Goal: Transaction & Acquisition: Book appointment/travel/reservation

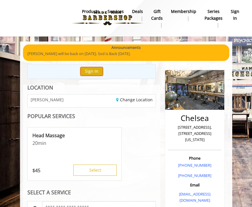
click at [94, 72] on button "Sign In" at bounding box center [91, 71] width 22 height 9
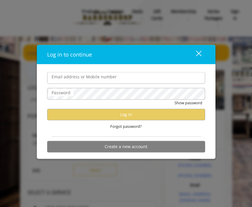
type input "**********"
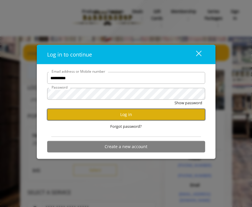
click at [114, 112] on button "Log in" at bounding box center [126, 114] width 158 height 11
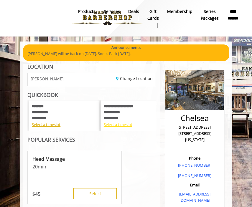
click at [118, 124] on div "Select a timeslot" at bounding box center [136, 125] width 64 height 6
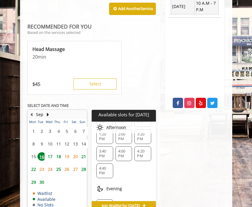
scroll to position [97, 0]
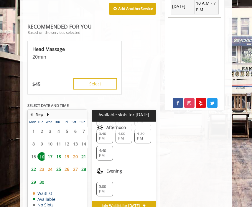
click at [48, 153] on span "17" at bounding box center [50, 156] width 9 height 9
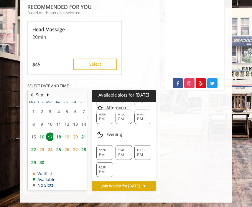
scroll to position [148, 0]
click at [123, 147] on span "5:40 PM" at bounding box center [123, 151] width 11 height 9
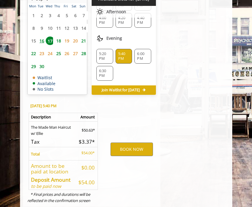
scroll to position [381, 0]
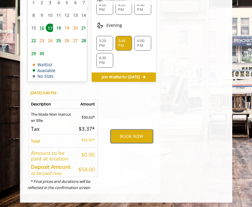
click at [140, 135] on button "BOOK NOW" at bounding box center [131, 137] width 42 height 14
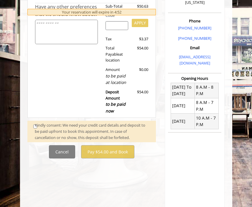
scroll to position [158, 0]
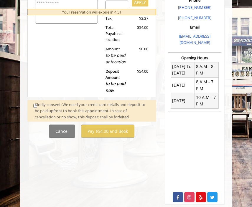
click at [35, 107] on div "Kindly consent: We need your credit card details and deposit to be paid upfront…" at bounding box center [92, 111] width 115 height 18
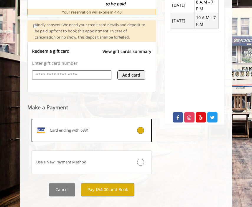
scroll to position [246, 0]
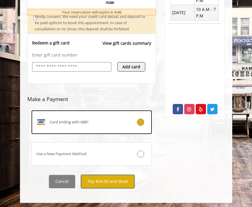
click at [116, 181] on button "Pay $54.00 and Book" at bounding box center [107, 181] width 53 height 13
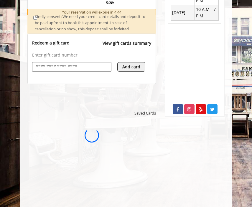
scroll to position [0, 0]
